Goal: Check status: Check status

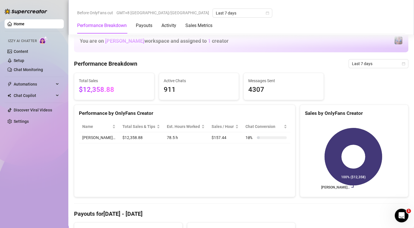
scroll to position [256, 0]
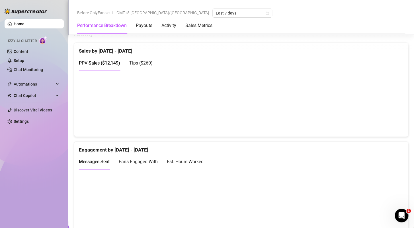
scroll to position [114, 0]
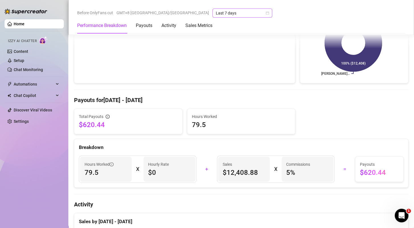
click at [266, 14] on icon "calendar" at bounding box center [267, 13] width 3 height 3
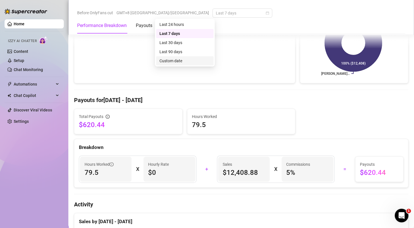
click at [187, 60] on div "Custom date" at bounding box center [185, 61] width 51 height 6
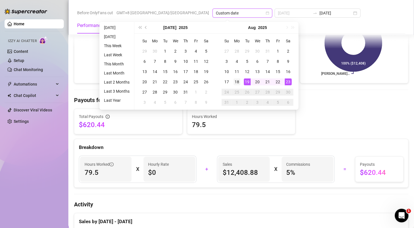
type input "[DATE]"
click at [237, 83] on div "18" at bounding box center [237, 82] width 7 height 7
type input "2025-08-23"
click at [290, 82] on div "23" at bounding box center [288, 82] width 7 height 7
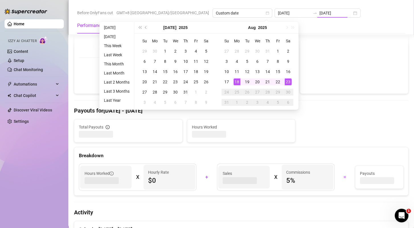
type input "2025-08-18"
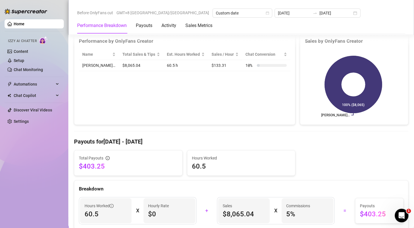
scroll to position [224, 0]
